Goal: Task Accomplishment & Management: Use online tool/utility

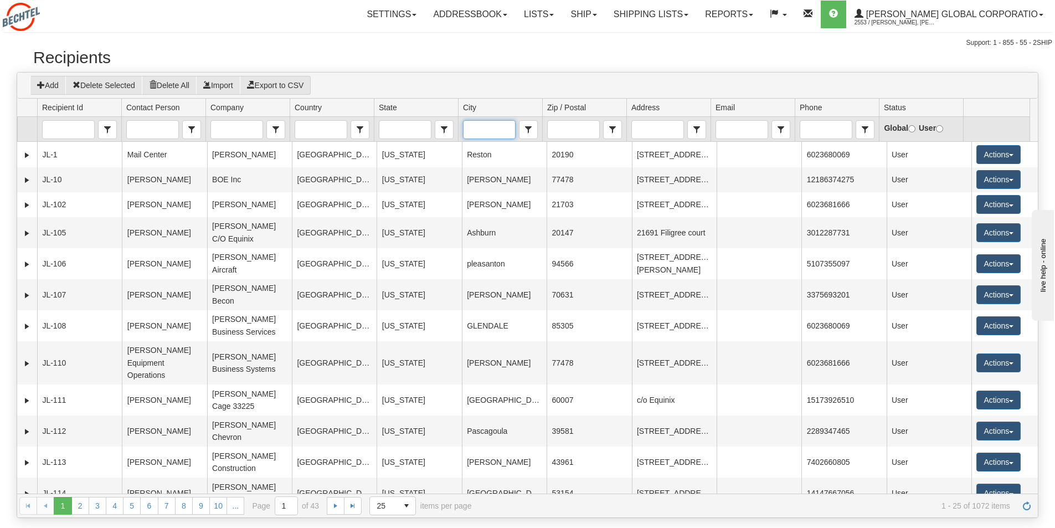
click at [471, 134] on input "City" at bounding box center [489, 130] width 51 height 18
click at [480, 151] on span "[US_STATE][GEOGRAPHIC_DATA]" at bounding box center [508, 153] width 81 height 22
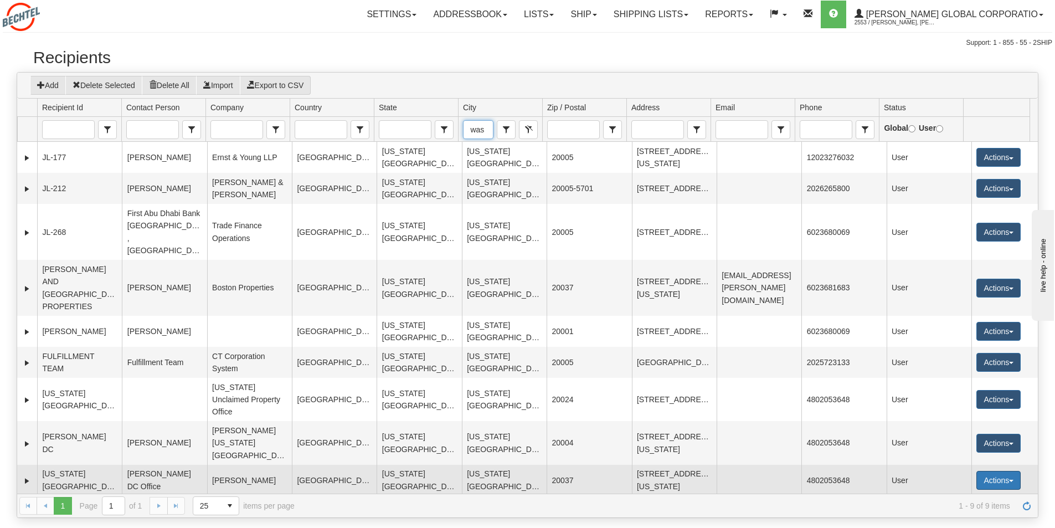
type input "[US_STATE][GEOGRAPHIC_DATA]"
click at [1007, 471] on button "Actions" at bounding box center [999, 480] width 44 height 19
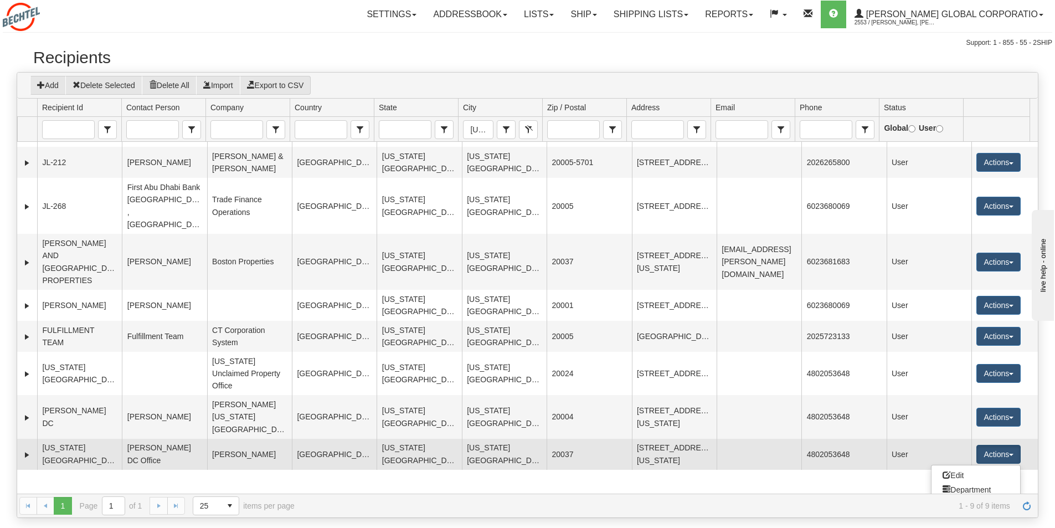
click at [956, 526] on link "Ship" at bounding box center [976, 533] width 89 height 14
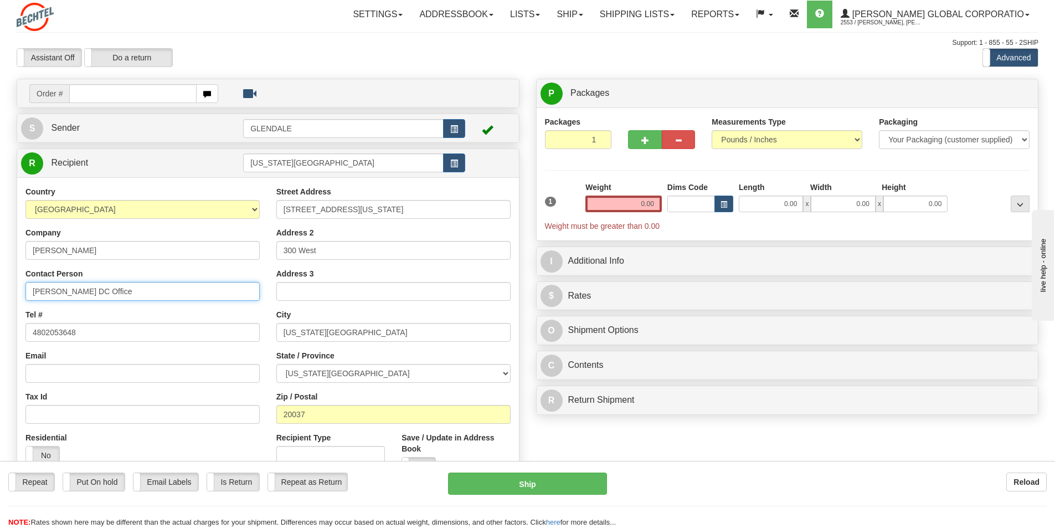
drag, startPoint x: 127, startPoint y: 290, endPoint x: 0, endPoint y: 291, distance: 126.8
click at [0, 291] on div "Toggle navigation Settings Shipping Preferences Fields Preferences New" at bounding box center [527, 312] width 1055 height 624
type input "[PERSON_NAME]"
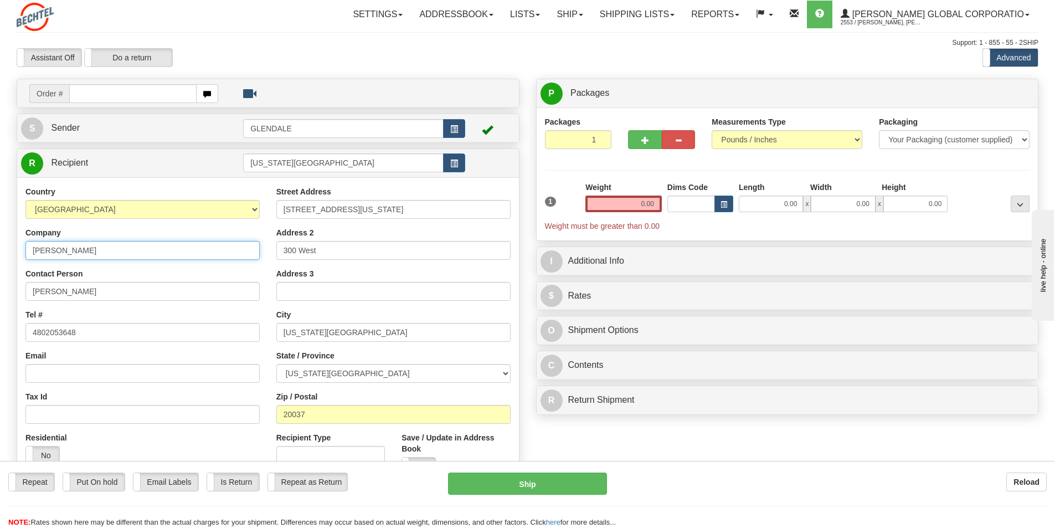
click at [68, 246] on input "[PERSON_NAME]" at bounding box center [142, 250] width 234 height 19
type input "[PERSON_NAME] Global Corp"
drag, startPoint x: 323, startPoint y: 249, endPoint x: 259, endPoint y: 249, distance: 64.3
click at [259, 249] on div "Country [GEOGRAPHIC_DATA] [GEOGRAPHIC_DATA] [GEOGRAPHIC_DATA] [GEOGRAPHIC_DATA]…" at bounding box center [268, 335] width 502 height 298
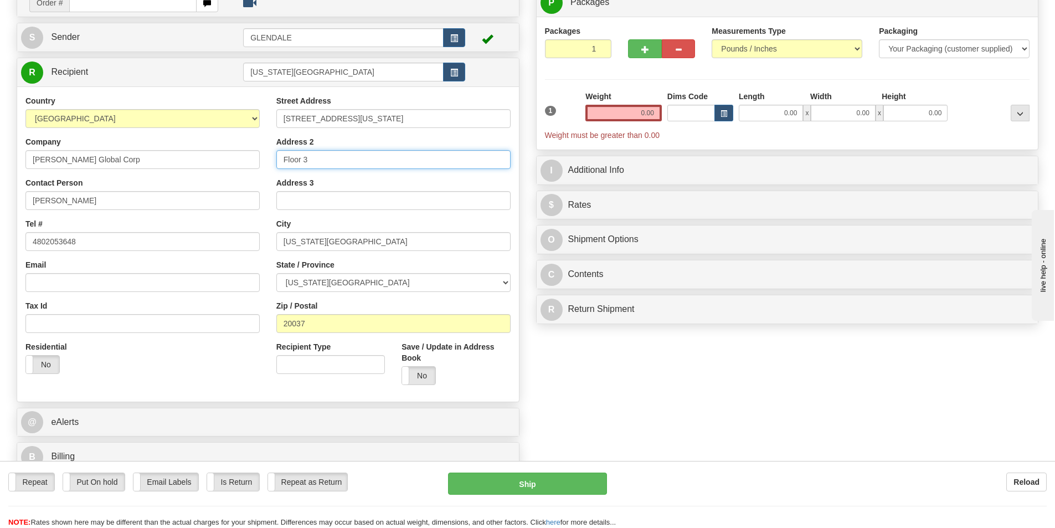
scroll to position [111, 0]
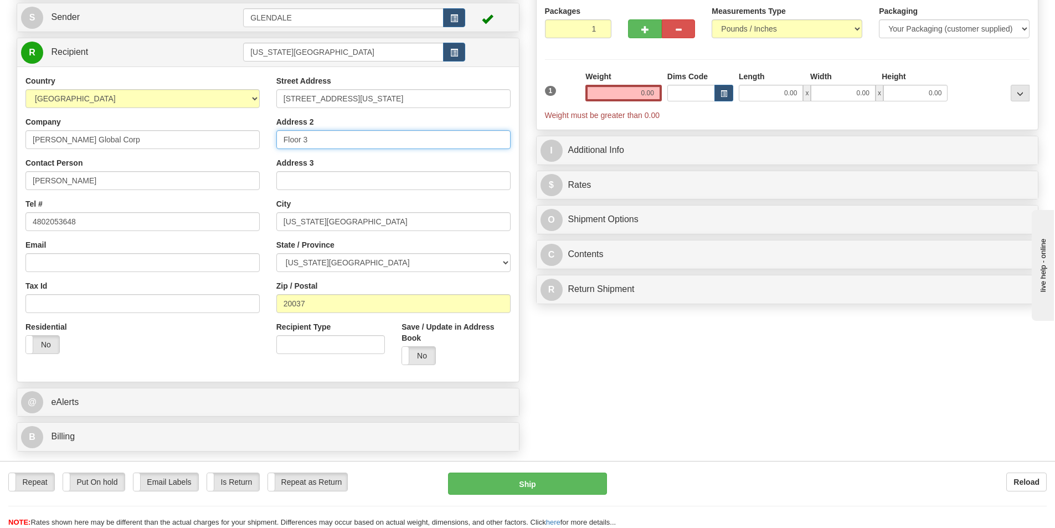
type input "Floor 3"
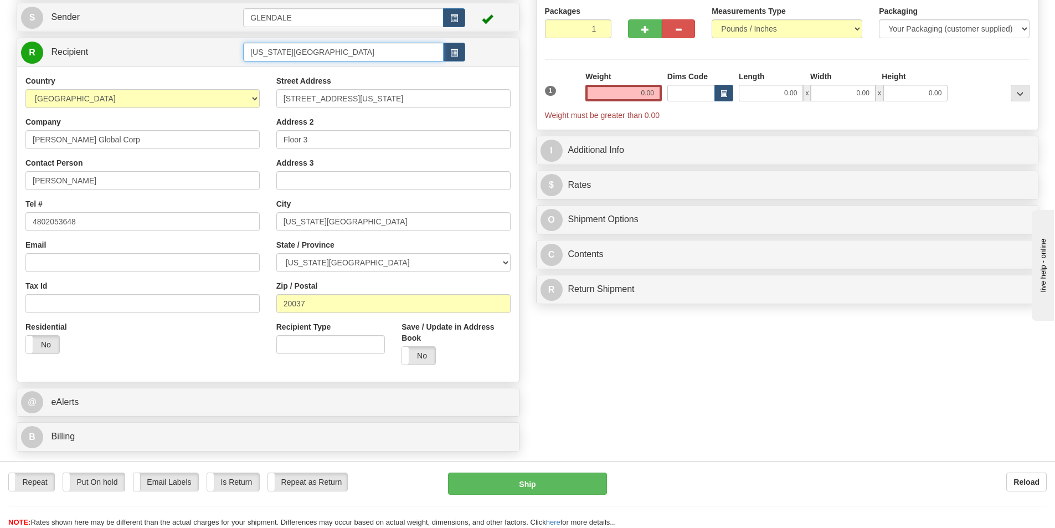
drag, startPoint x: 331, startPoint y: 54, endPoint x: 214, endPoint y: 64, distance: 117.8
click at [214, 64] on div "R Recipient [US_STATE][GEOGRAPHIC_DATA]" at bounding box center [268, 52] width 502 height 28
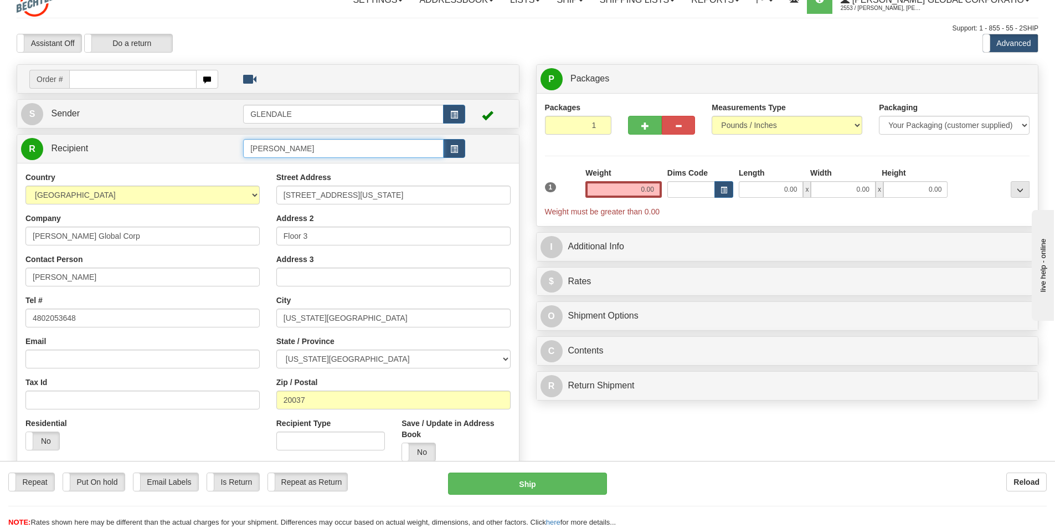
scroll to position [0, 0]
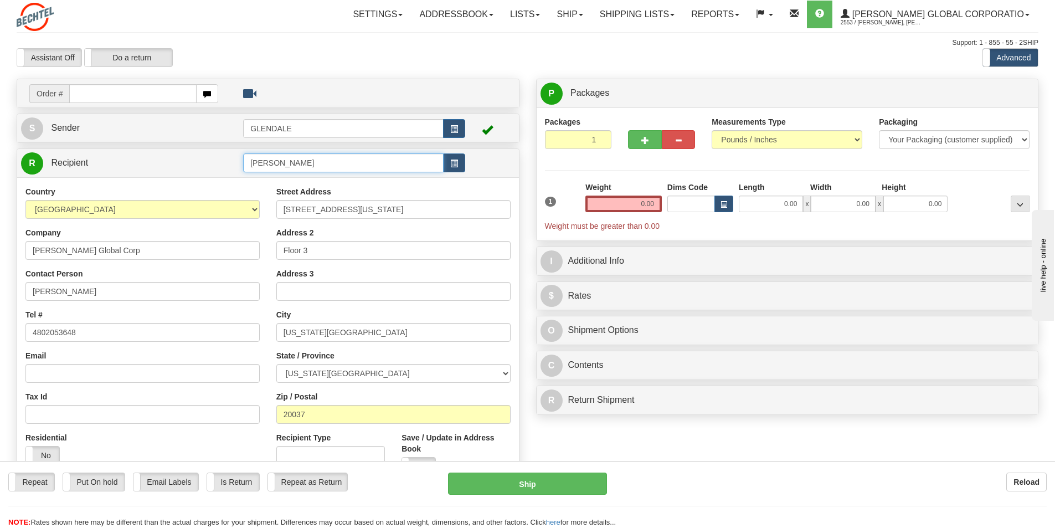
type input "[PERSON_NAME]"
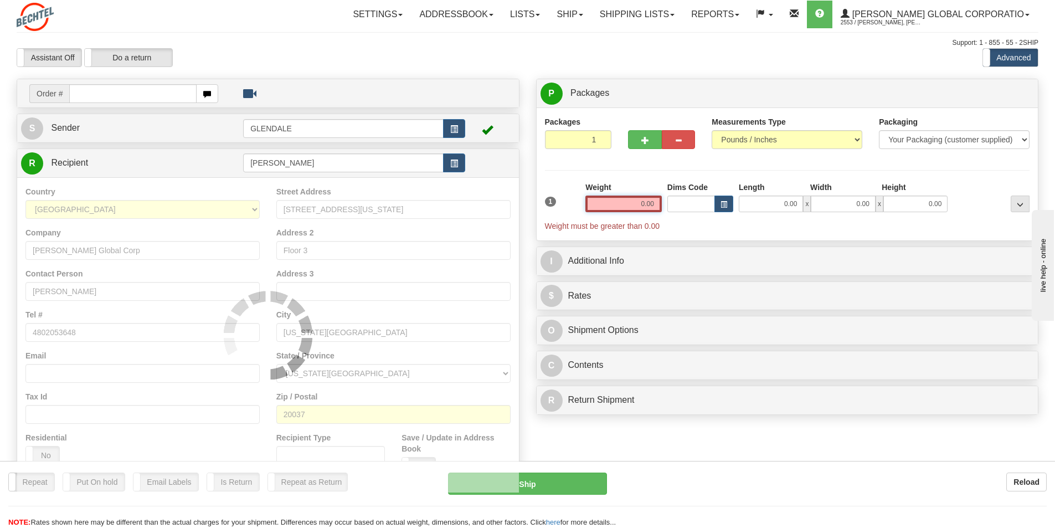
drag, startPoint x: 656, startPoint y: 202, endPoint x: 624, endPoint y: 205, distance: 32.8
click at [624, 205] on input "0.00" at bounding box center [623, 204] width 76 height 17
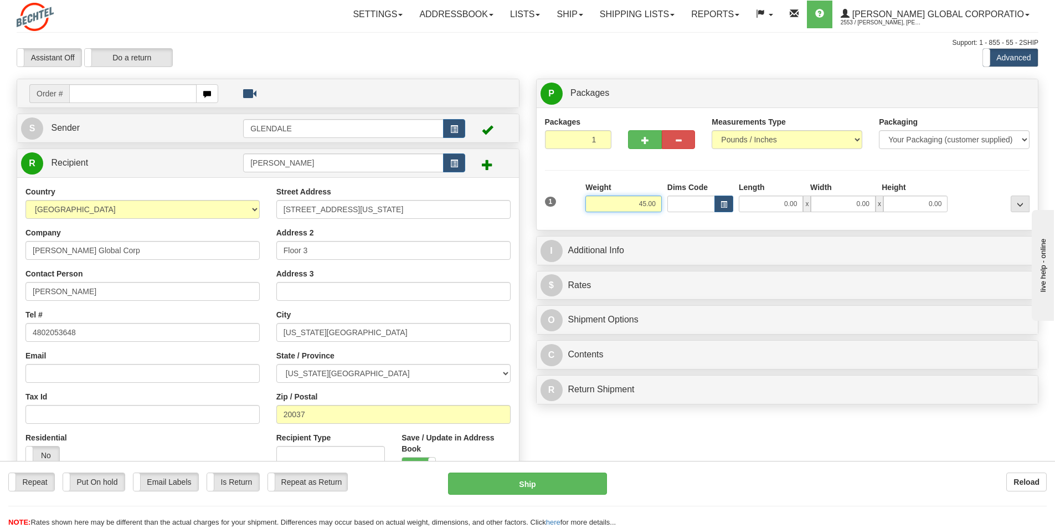
type input "45.00"
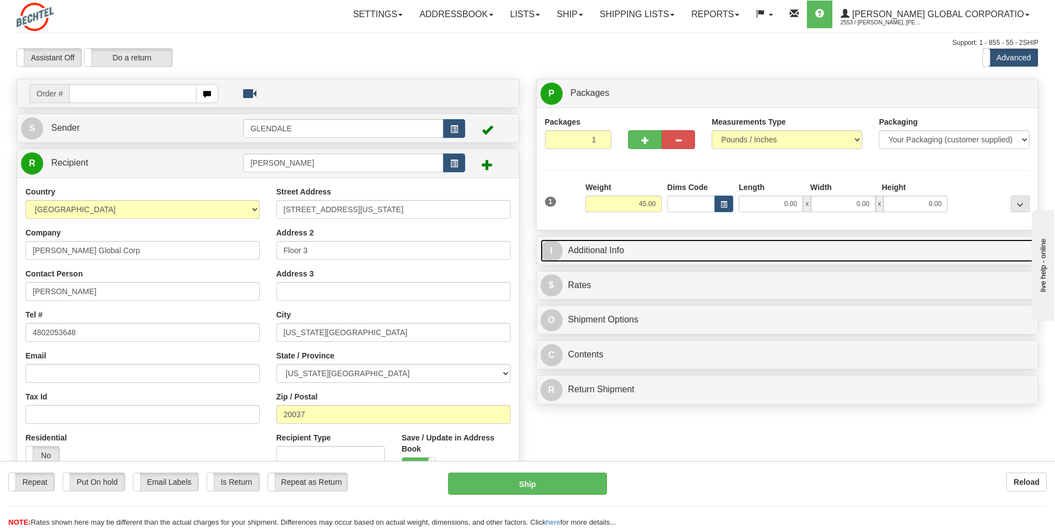
click at [597, 248] on link "I Additional Info" at bounding box center [788, 250] width 494 height 23
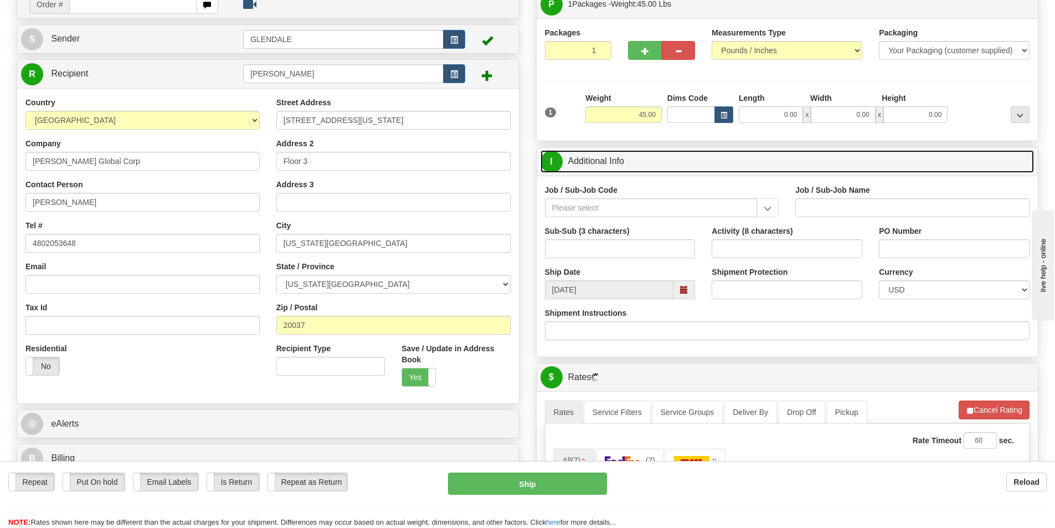
scroll to position [111, 0]
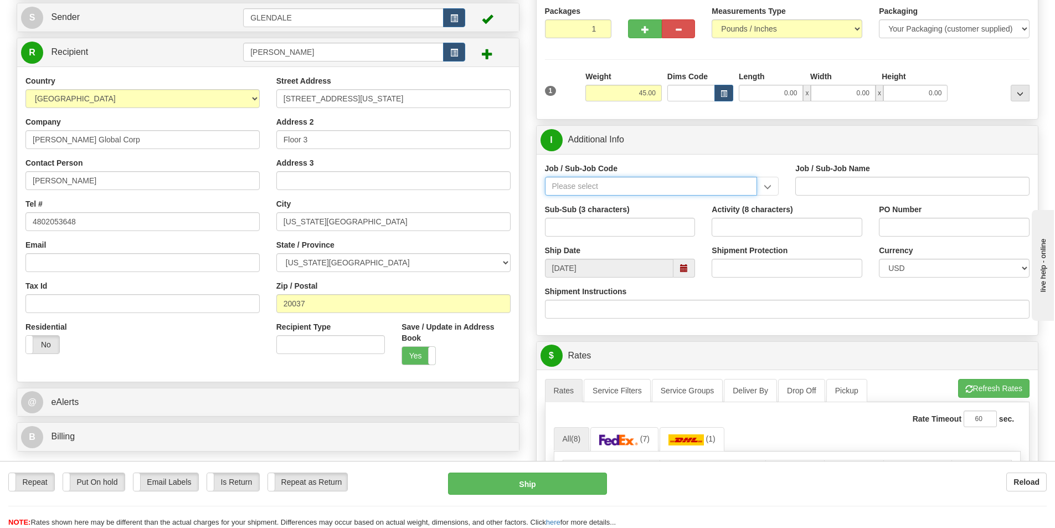
click at [561, 187] on input "Job / Sub-Job Code" at bounding box center [651, 186] width 213 height 19
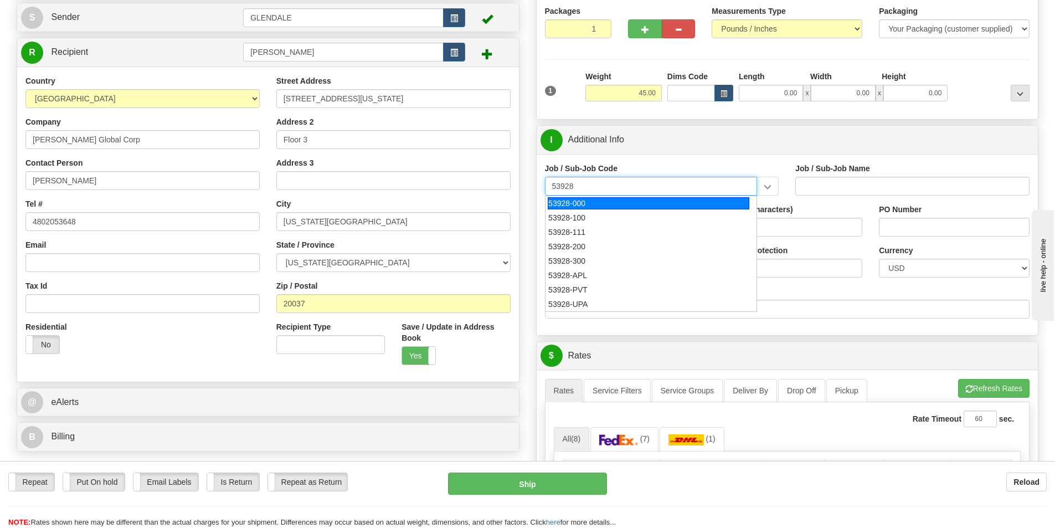
click at [582, 202] on div "53928-000" at bounding box center [649, 203] width 202 height 12
type input "53928-000"
type input "TREASURY-BCMC - TREASURY-BCMC"
type input "53928-000"
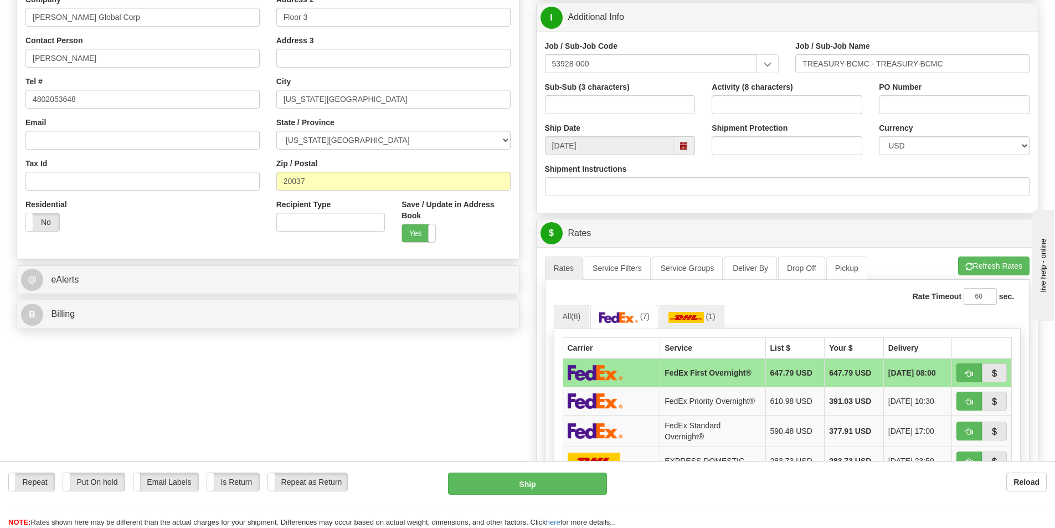
scroll to position [277, 0]
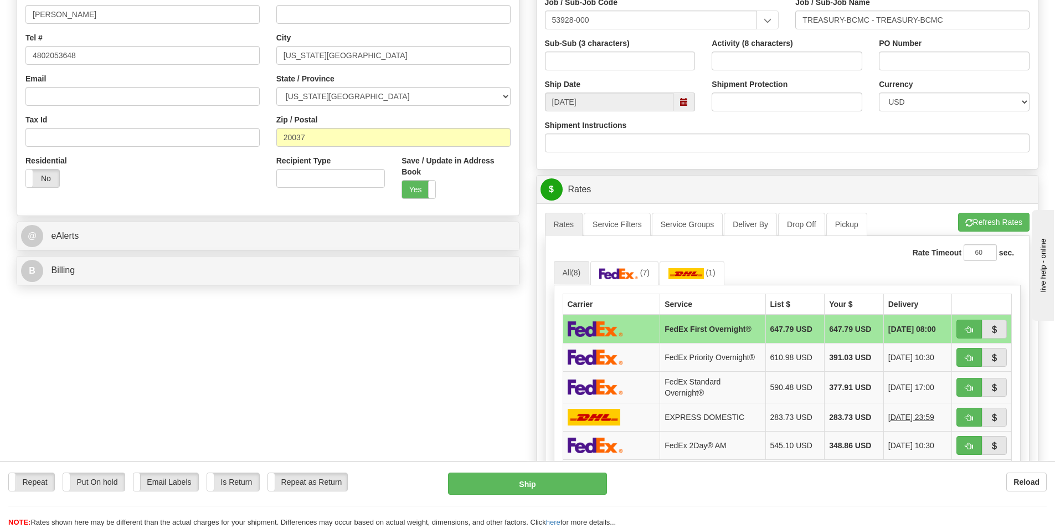
click at [685, 99] on span at bounding box center [684, 102] width 8 height 8
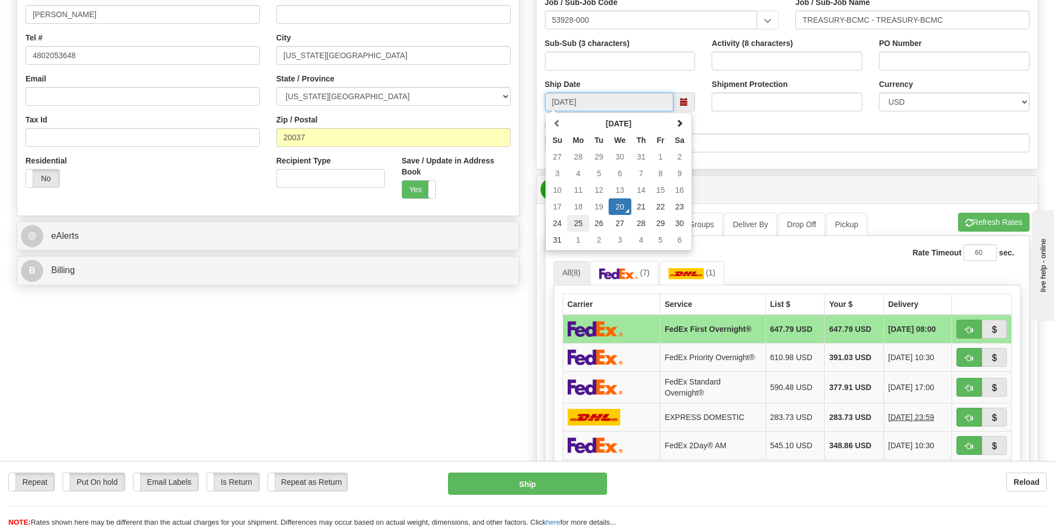
click at [578, 224] on td "25" at bounding box center [578, 223] width 22 height 17
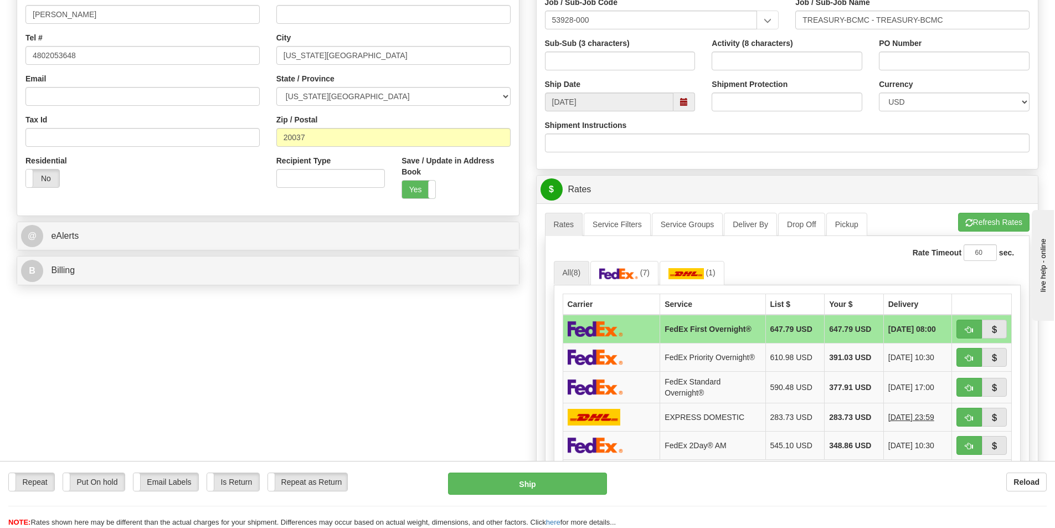
click at [681, 99] on span at bounding box center [684, 102] width 8 height 8
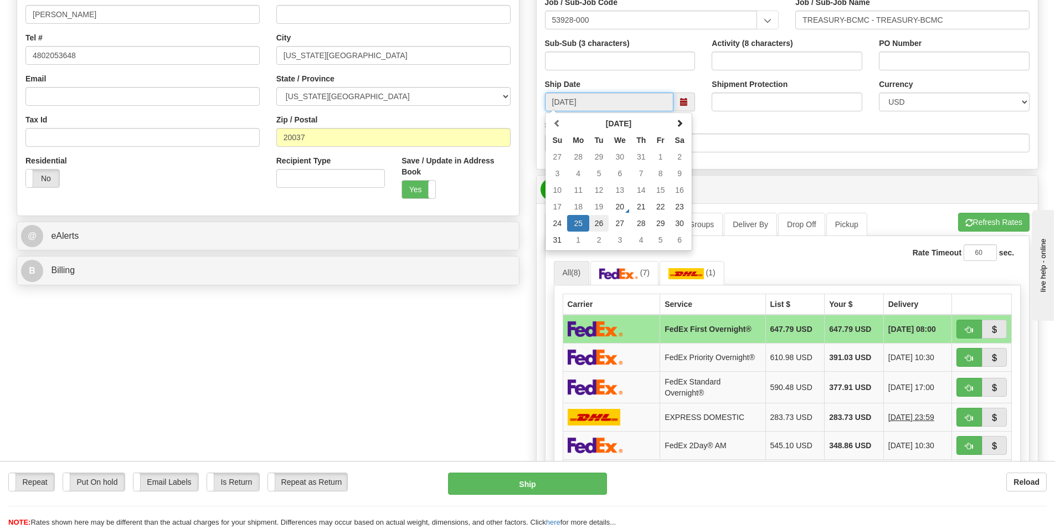
click at [599, 223] on td "26" at bounding box center [598, 223] width 19 height 17
type input "[DATE]"
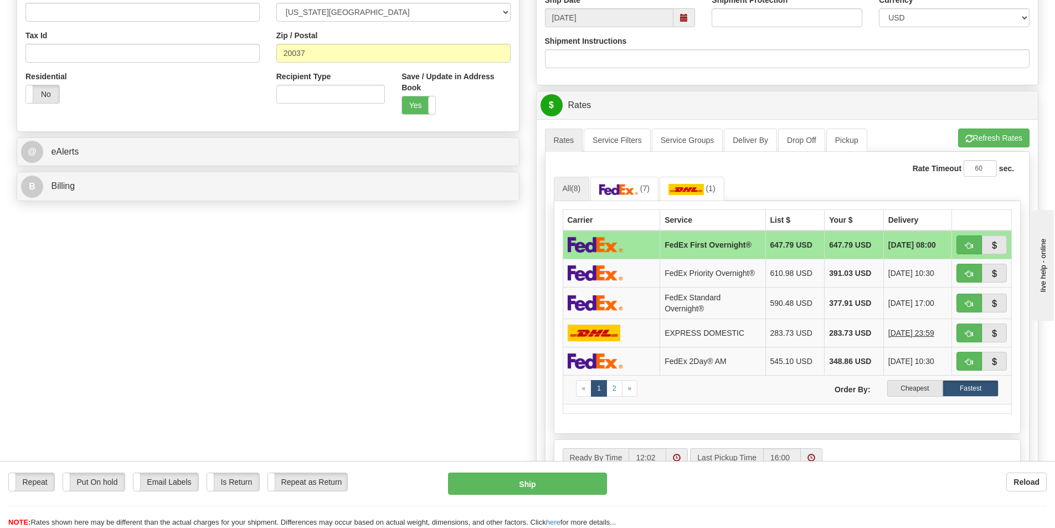
scroll to position [388, 0]
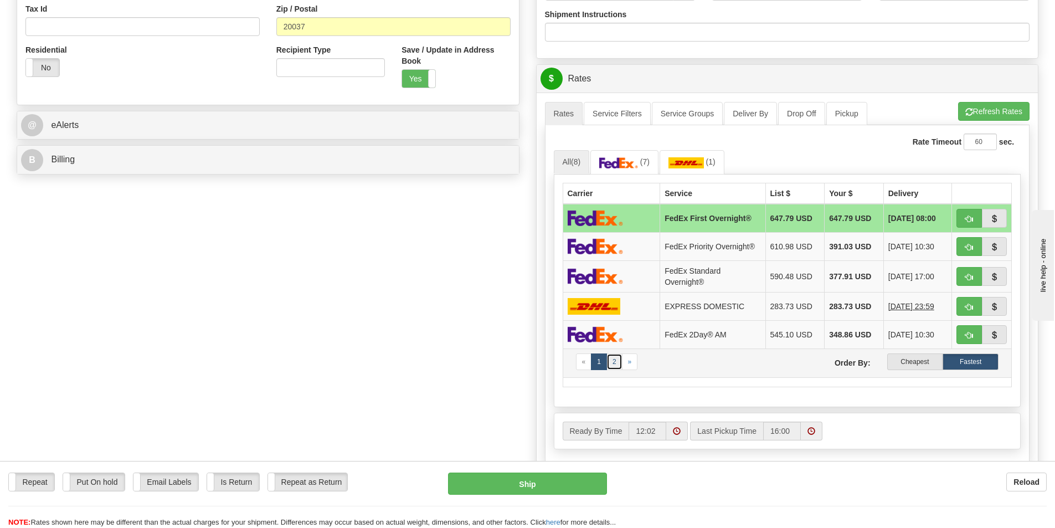
click at [613, 359] on link "2" at bounding box center [615, 361] width 16 height 17
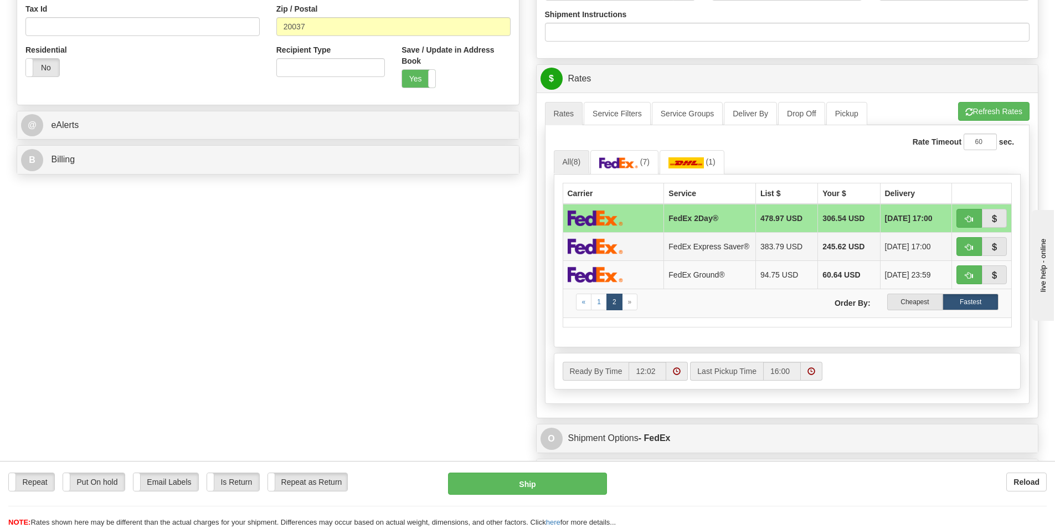
click at [604, 245] on img at bounding box center [595, 246] width 55 height 16
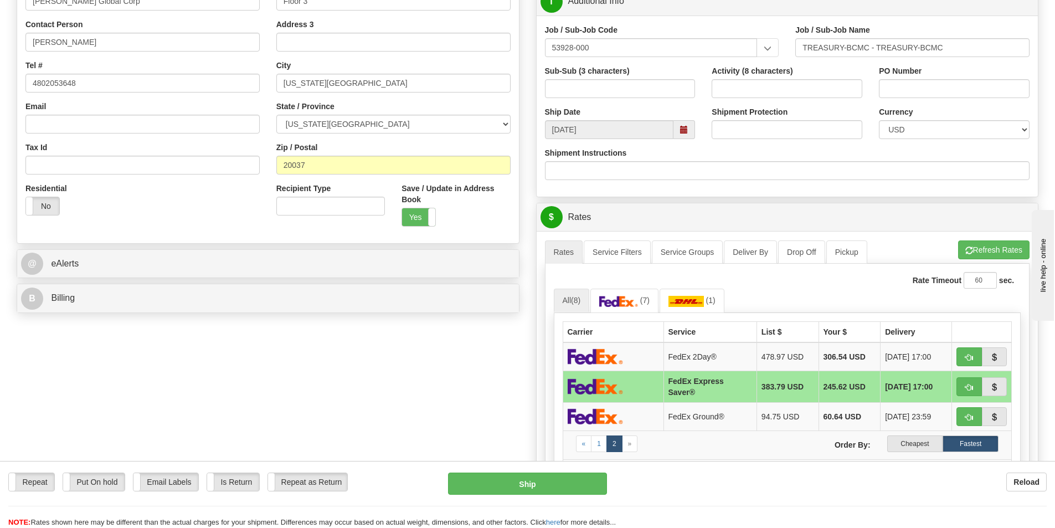
scroll to position [222, 0]
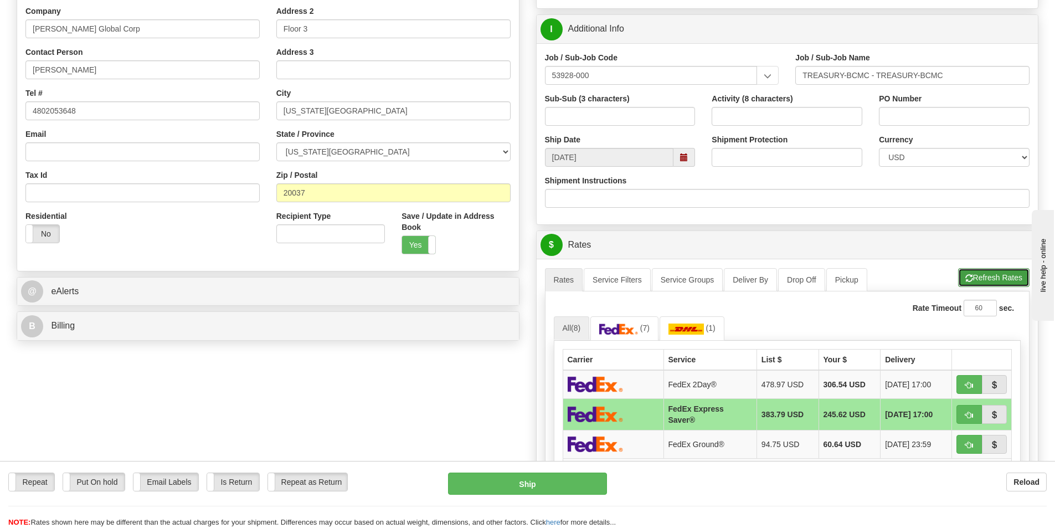
click at [994, 275] on button "Refresh Rates" at bounding box center [993, 277] width 71 height 19
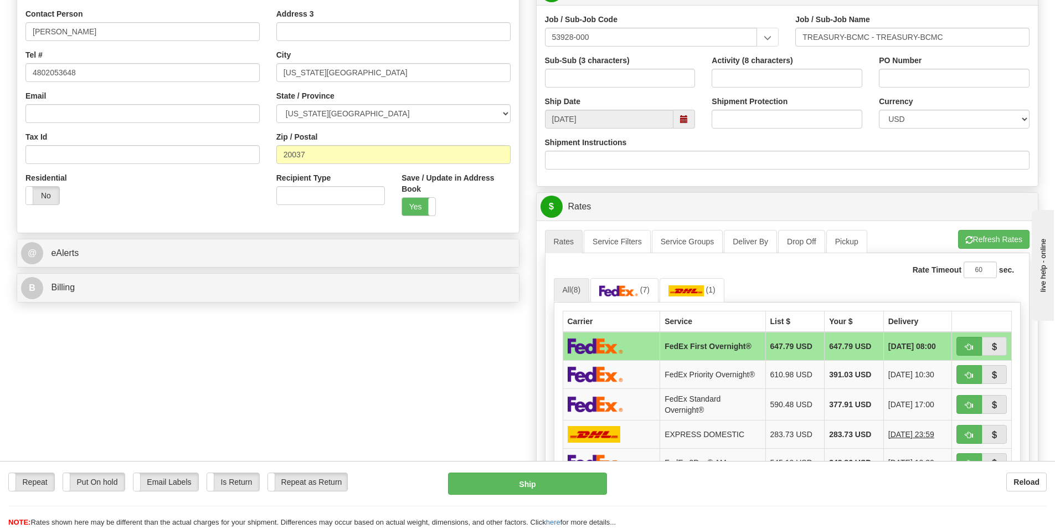
scroll to position [332, 0]
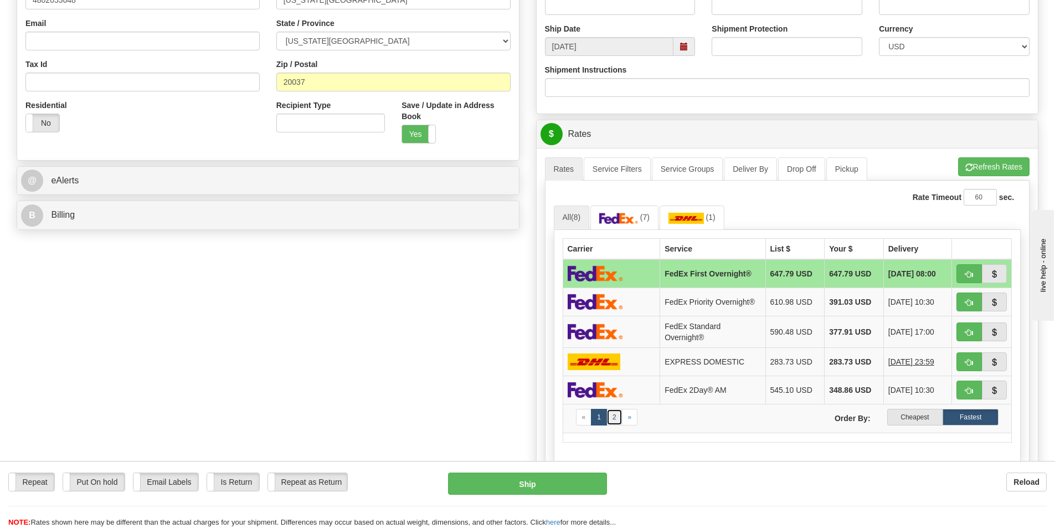
click at [618, 417] on link "2" at bounding box center [615, 417] width 16 height 17
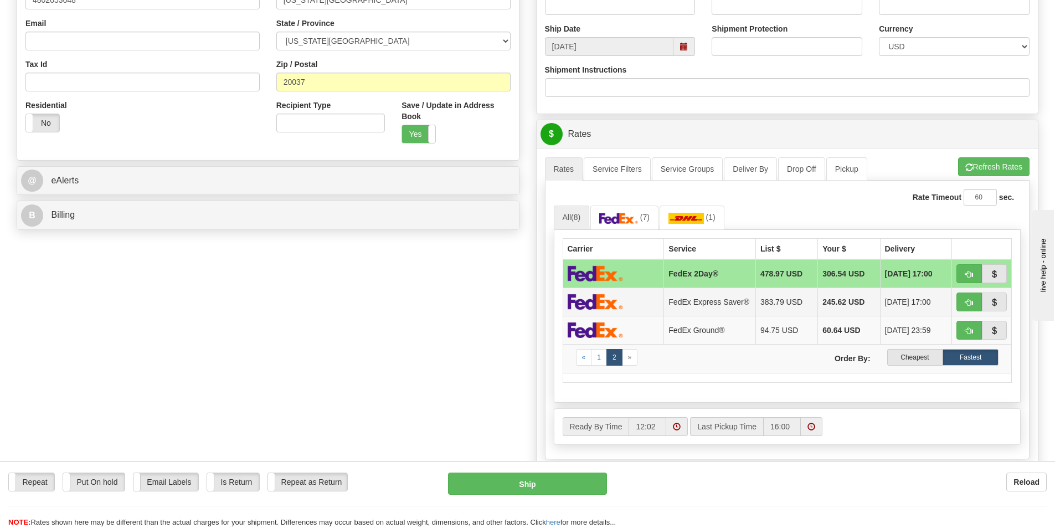
click at [607, 305] on img at bounding box center [595, 302] width 55 height 16
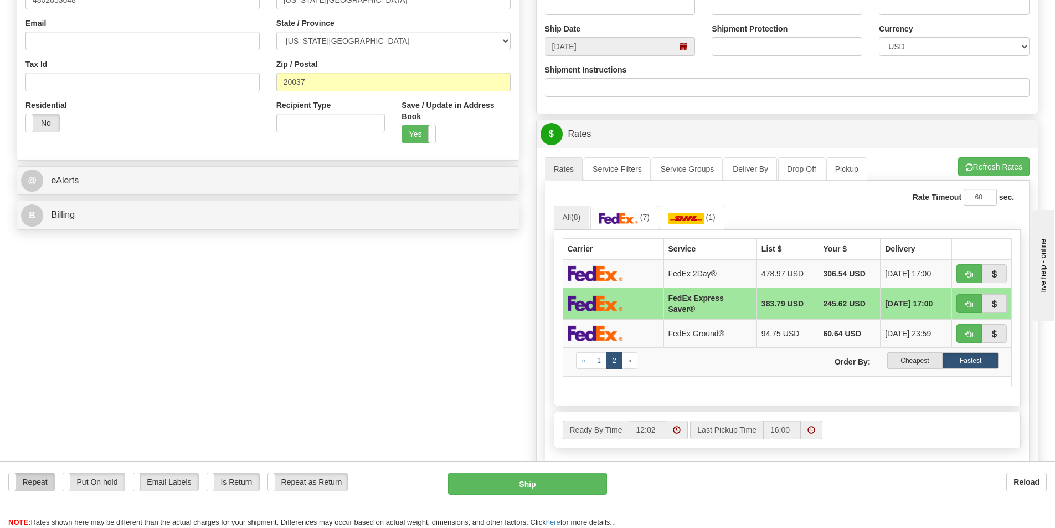
click at [42, 480] on label "Repeat" at bounding box center [31, 482] width 45 height 18
click at [526, 481] on button "Ship" at bounding box center [527, 483] width 159 height 22
type input "20"
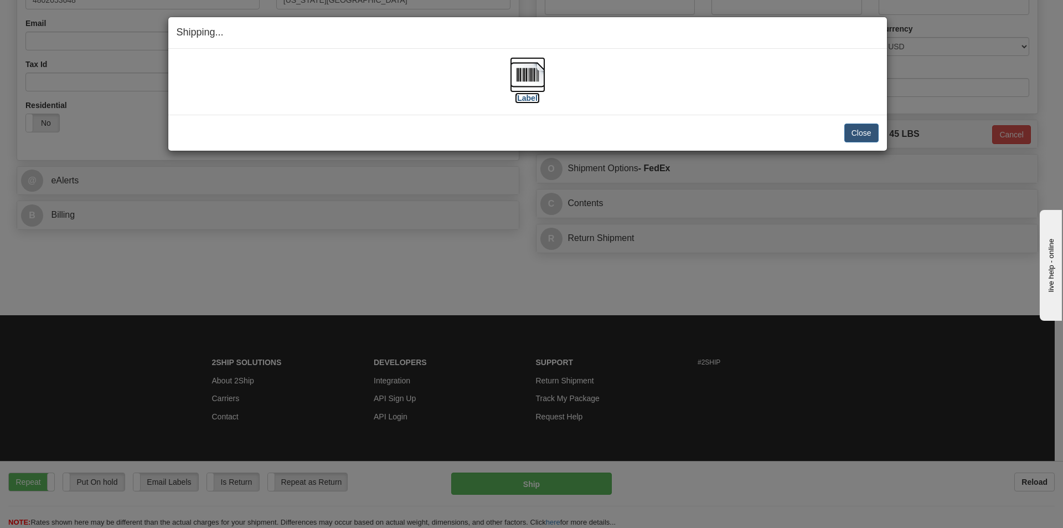
click at [525, 69] on img at bounding box center [527, 74] width 35 height 35
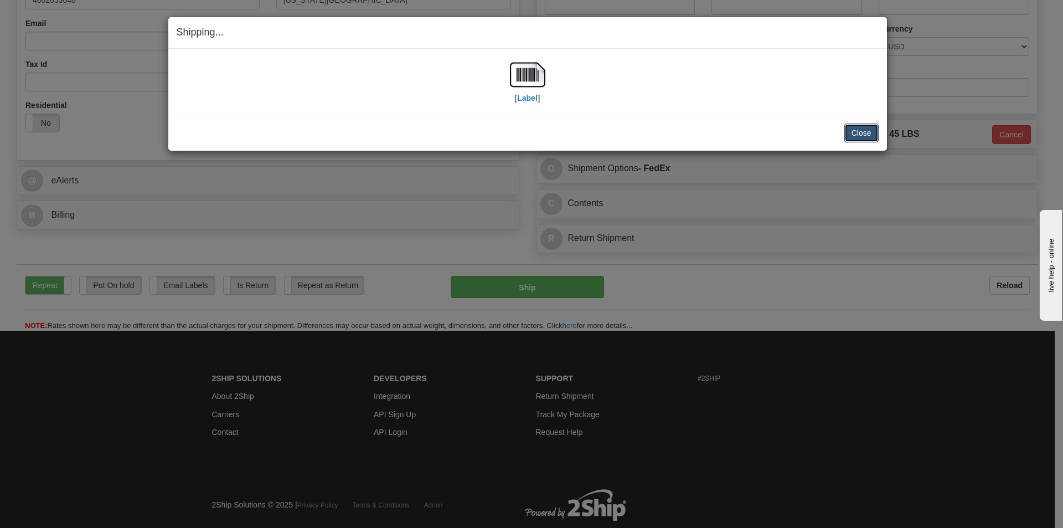
click at [866, 132] on button "Close" at bounding box center [862, 133] width 34 height 19
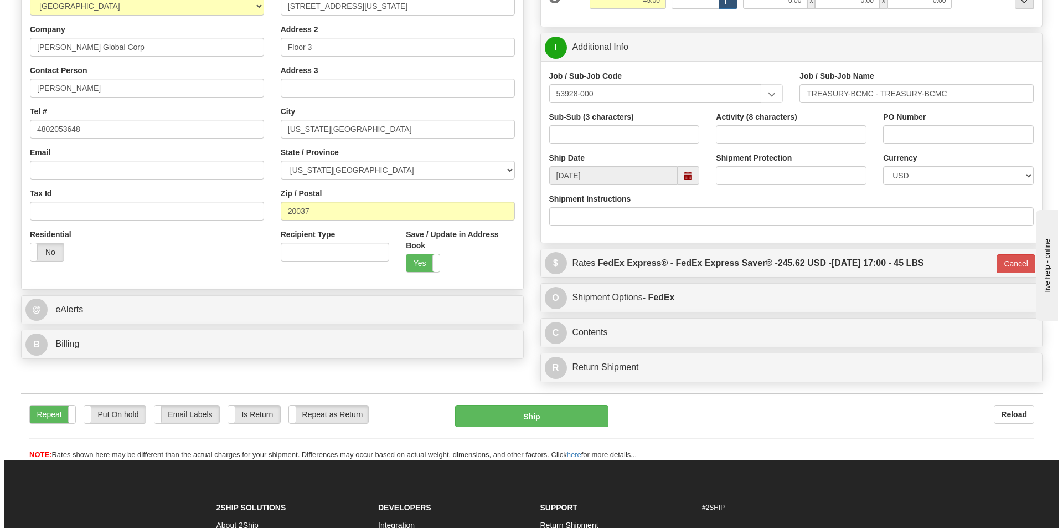
scroll to position [222, 0]
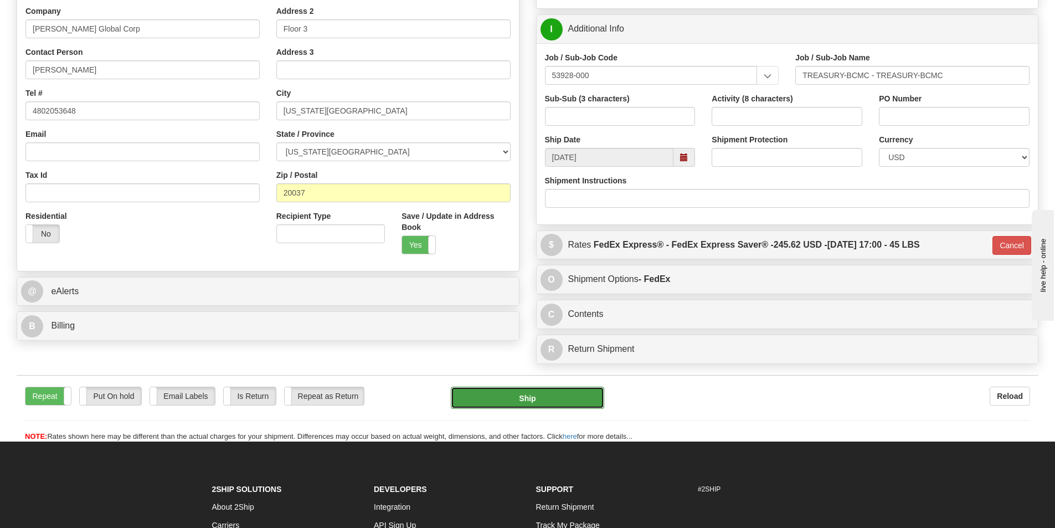
click at [527, 399] on button "Ship" at bounding box center [527, 398] width 153 height 22
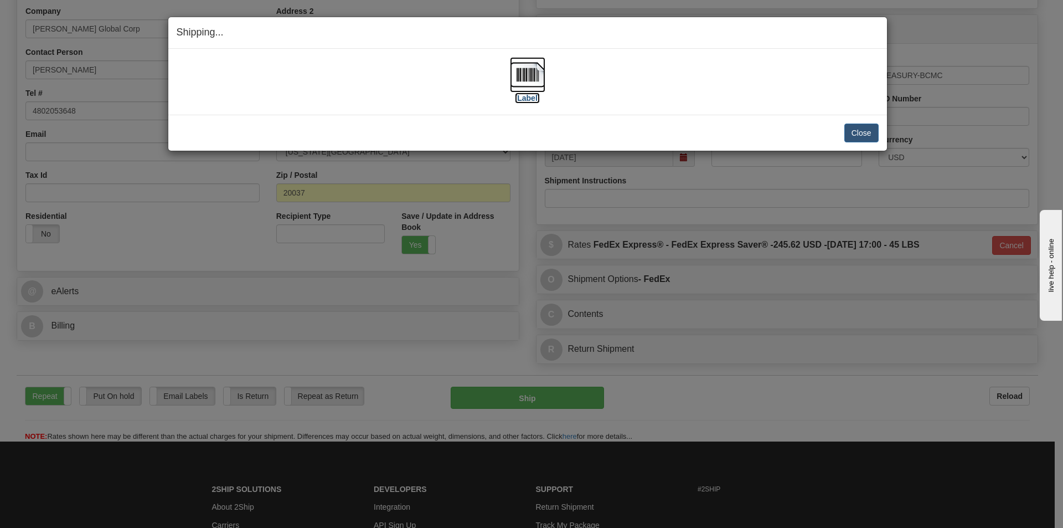
click at [528, 68] on img at bounding box center [527, 74] width 35 height 35
